Goal: Task Accomplishment & Management: Manage account settings

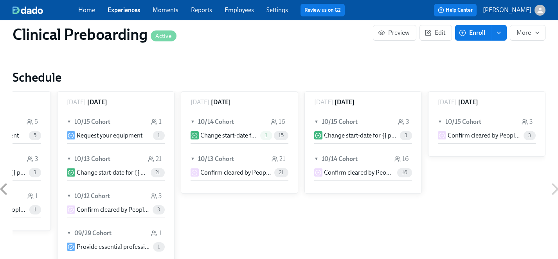
scroll to position [766, 0]
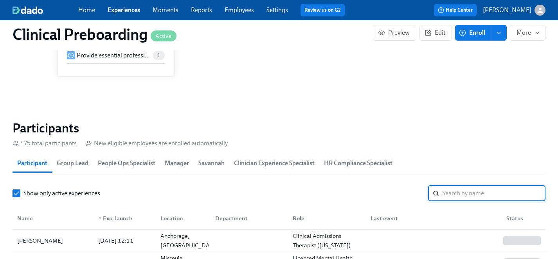
click at [482, 195] on input "search" at bounding box center [493, 194] width 103 height 16
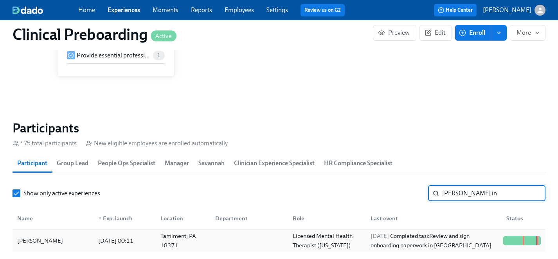
click at [38, 243] on div "[PERSON_NAME]" at bounding box center [40, 240] width 52 height 9
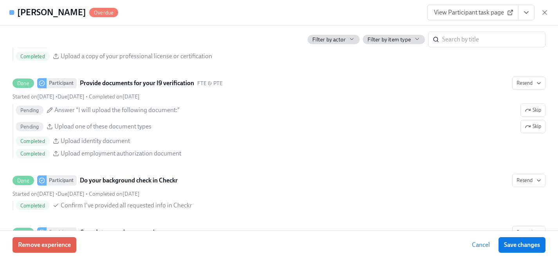
scroll to position [783, 0]
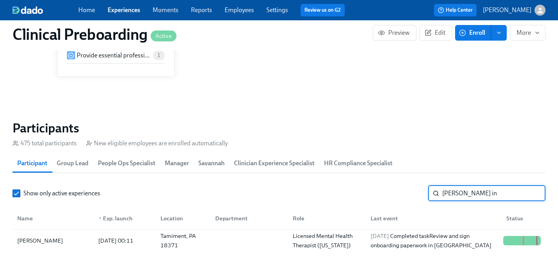
click at [464, 192] on input "[PERSON_NAME] in" at bounding box center [493, 194] width 103 height 16
drag, startPoint x: 464, startPoint y: 192, endPoint x: 315, endPoint y: 187, distance: 149.1
click at [315, 187] on div "Show only active experiences [PERSON_NAME] in ​" at bounding box center [279, 194] width 533 height 16
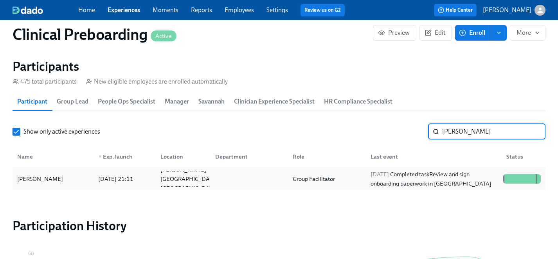
scroll to position [830, 0]
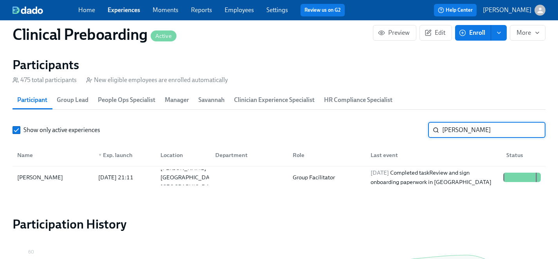
drag, startPoint x: 460, startPoint y: 132, endPoint x: 382, endPoint y: 132, distance: 77.9
click at [382, 132] on div "Show only active experiences [PERSON_NAME] ​" at bounding box center [279, 130] width 533 height 16
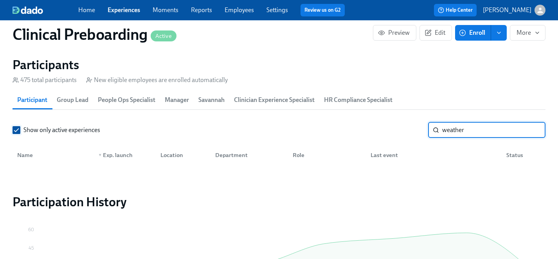
type input "weather"
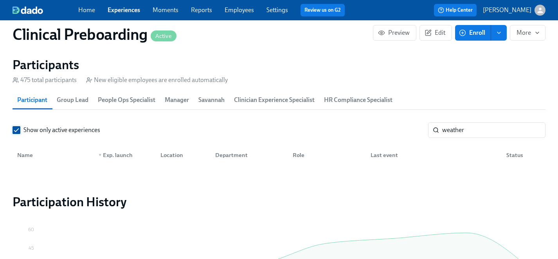
click at [16, 131] on input "Show only active experiences" at bounding box center [16, 130] width 7 height 7
click at [471, 126] on input "weather" at bounding box center [493, 130] width 103 height 16
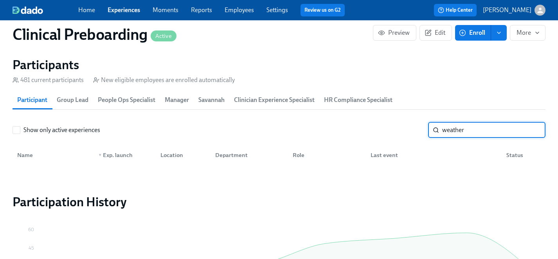
click at [411, 126] on div "Show only active experiences weather ​" at bounding box center [279, 130] width 533 height 16
type input "[PERSON_NAME]"
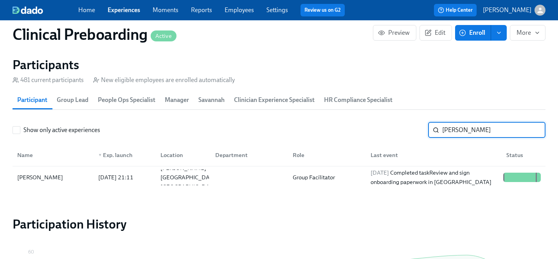
click at [532, 129] on input "[PERSON_NAME]" at bounding box center [493, 130] width 103 height 16
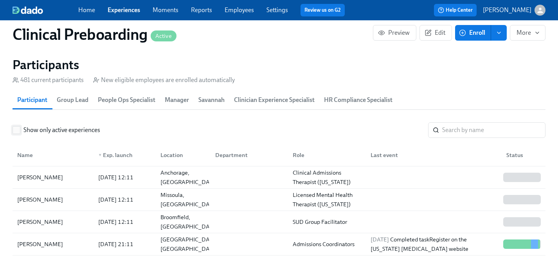
click at [52, 130] on span "Show only active experiences" at bounding box center [61, 130] width 77 height 9
click at [20, 130] on input "Show only active experiences" at bounding box center [16, 130] width 7 height 7
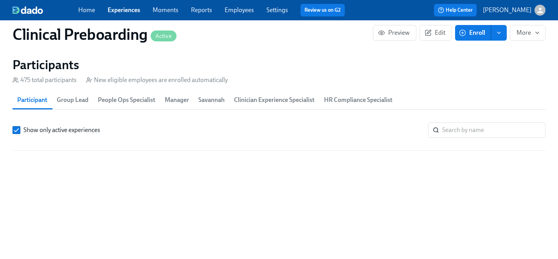
click at [232, 10] on link "Employees" at bounding box center [239, 9] width 29 height 7
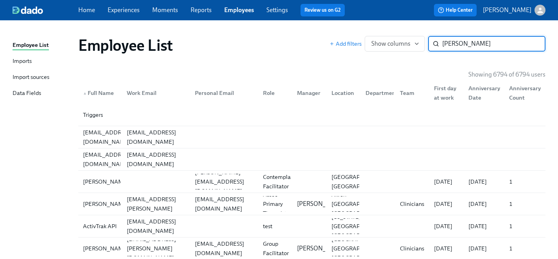
type input "[PERSON_NAME]"
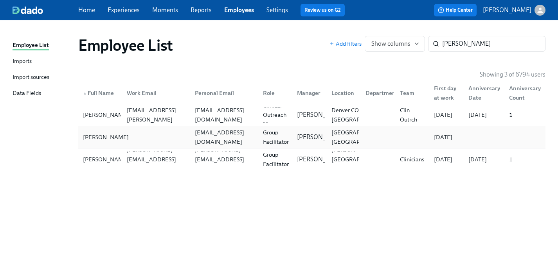
click at [98, 136] on div "[PERSON_NAME]" at bounding box center [106, 137] width 52 height 9
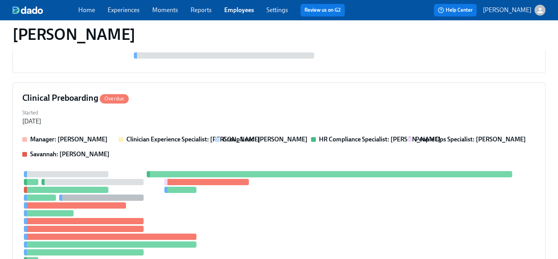
scroll to position [210, 0]
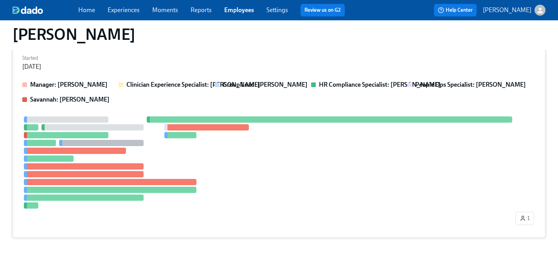
click at [255, 184] on div at bounding box center [267, 163] width 491 height 92
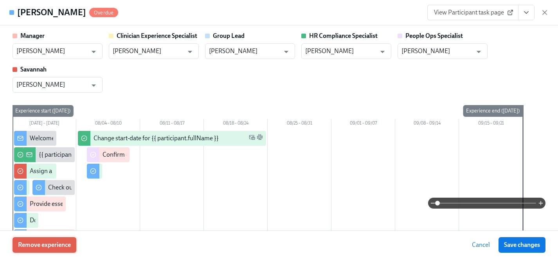
click at [47, 245] on span "Remove experience" at bounding box center [44, 245] width 53 height 8
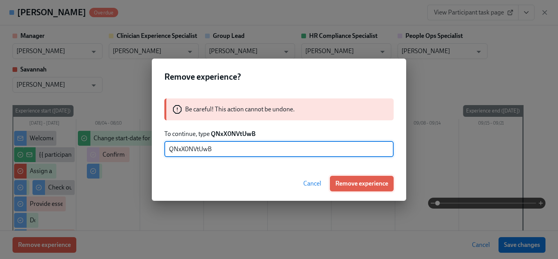
type input "QNxX0NVtUwB"
click at [369, 186] on span "Remove experience" at bounding box center [361, 184] width 53 height 8
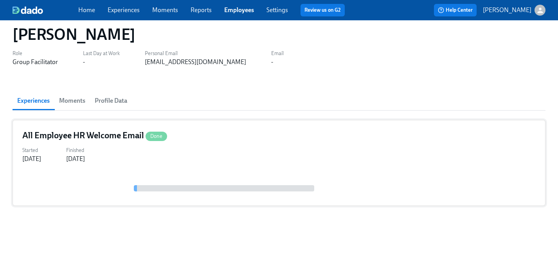
scroll to position [0, 0]
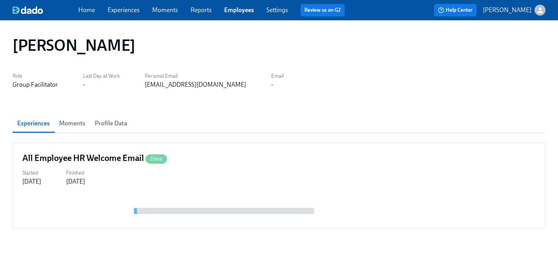
click at [124, 11] on link "Experiences" at bounding box center [124, 9] width 32 height 7
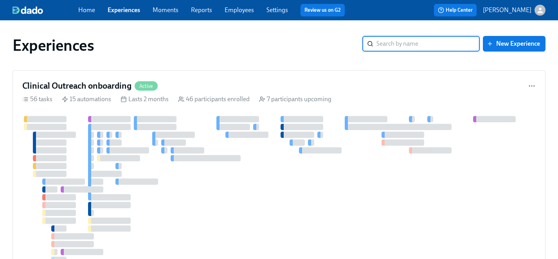
click at [237, 9] on link "Employees" at bounding box center [239, 9] width 29 height 7
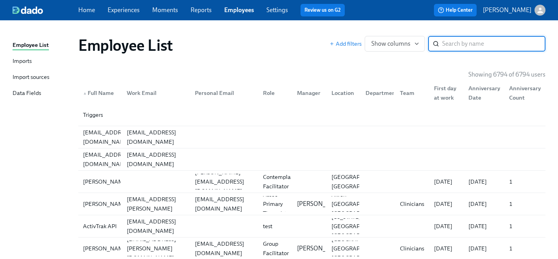
click at [450, 41] on input "search" at bounding box center [493, 44] width 103 height 16
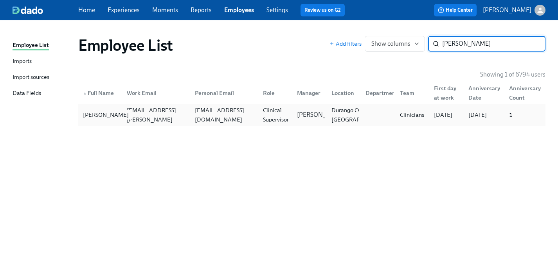
type input "[PERSON_NAME]"
click at [90, 115] on div "[PERSON_NAME]" at bounding box center [106, 114] width 52 height 9
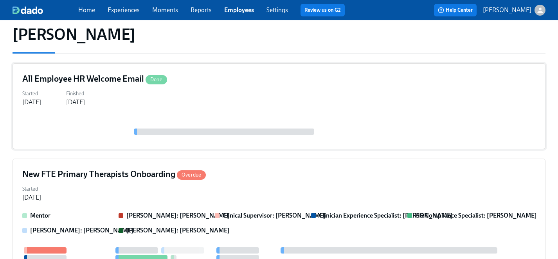
scroll to position [138, 0]
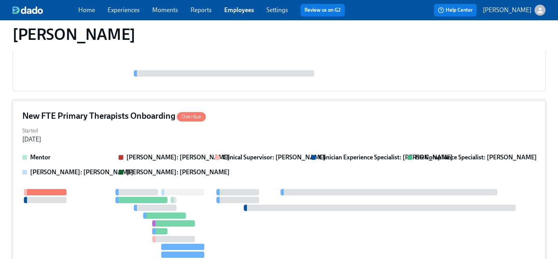
click at [86, 228] on div at bounding box center [278, 235] width 513 height 92
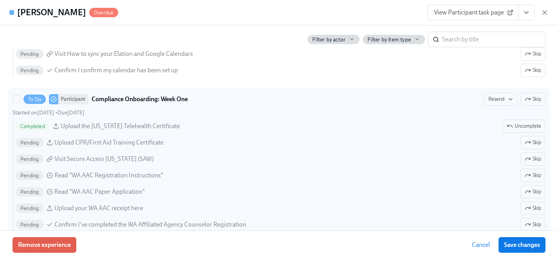
scroll to position [1127, 0]
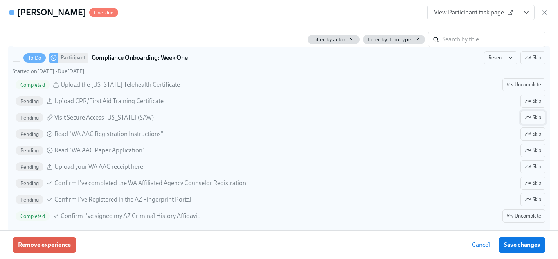
click at [534, 117] on span "Skip" at bounding box center [533, 118] width 16 height 8
click at [534, 135] on span "Skip" at bounding box center [533, 134] width 16 height 8
click at [533, 151] on span "Skip" at bounding box center [533, 151] width 16 height 8
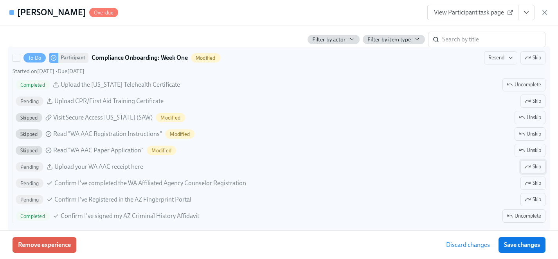
click at [533, 169] on span "Skip" at bounding box center [533, 167] width 16 height 8
click at [533, 184] on span "Skip" at bounding box center [533, 184] width 16 height 8
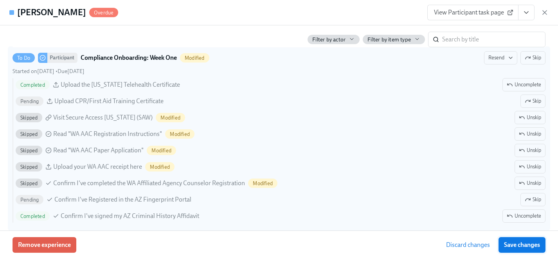
click at [532, 245] on span "Save changes" at bounding box center [522, 245] width 36 height 8
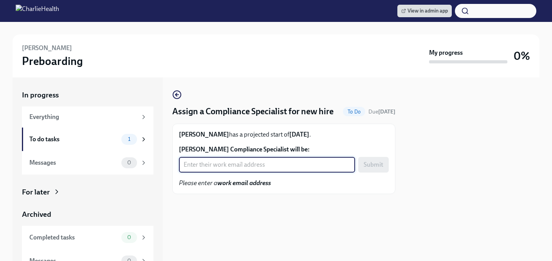
click at [222, 173] on input "[PERSON_NAME] Compliance Specialist will be:" at bounding box center [267, 165] width 176 height 16
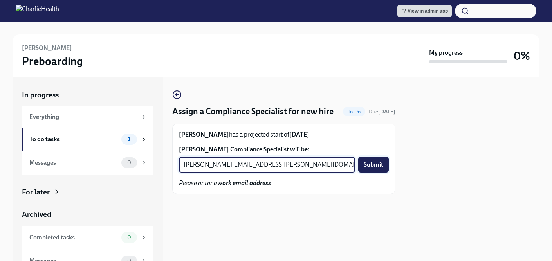
type input "briana.holloway@charliehealth.com"
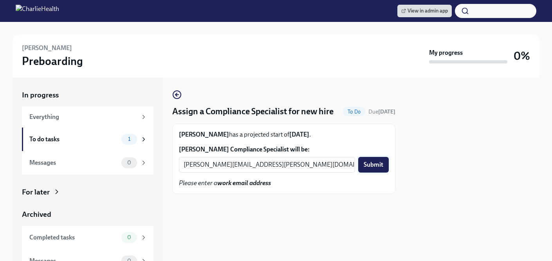
click at [376, 169] on span "Submit" at bounding box center [373, 165] width 20 height 8
